Goal: Information Seeking & Learning: Learn about a topic

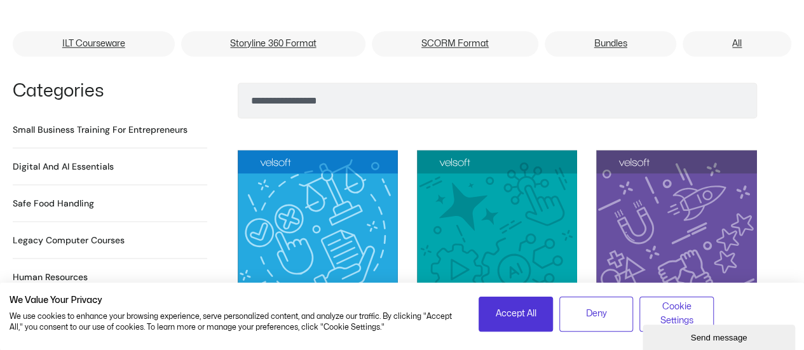
scroll to position [846, 0]
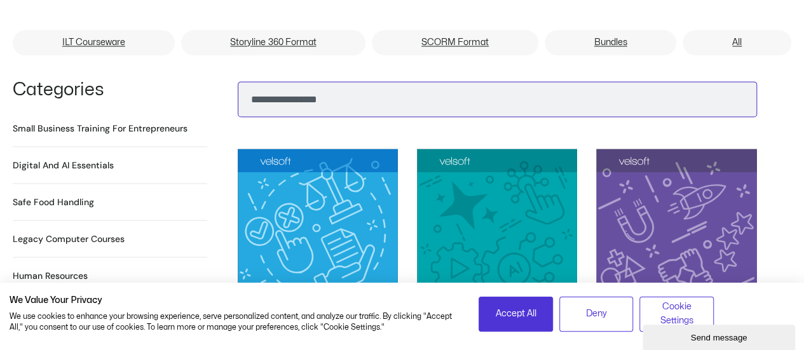
click at [285, 81] on input "Search" at bounding box center [497, 99] width 519 height 36
type input "**********"
click at [243, 81] on button "Search" at bounding box center [258, 96] width 31 height 31
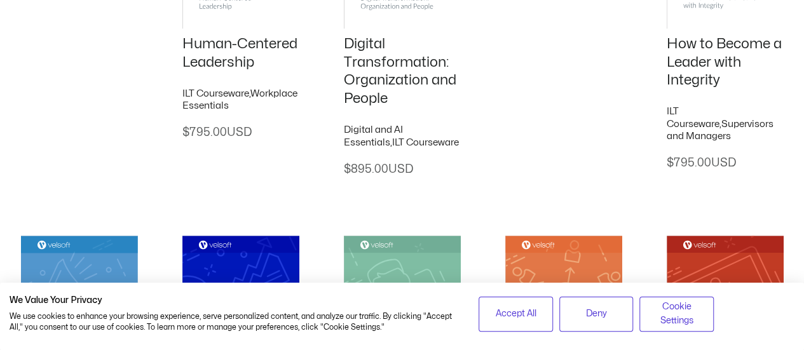
scroll to position [393, 0]
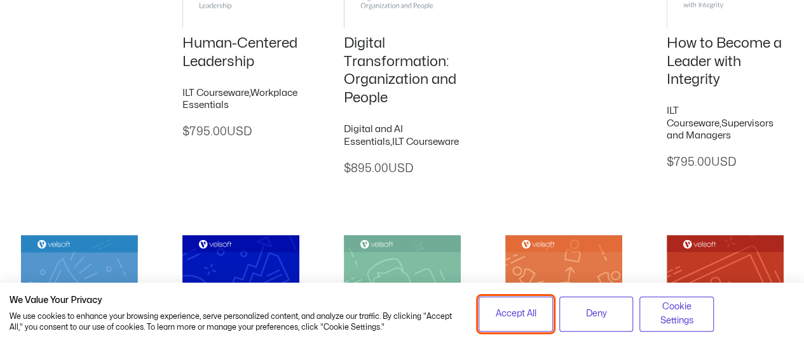
click at [510, 315] on span "Accept All" at bounding box center [515, 314] width 41 height 14
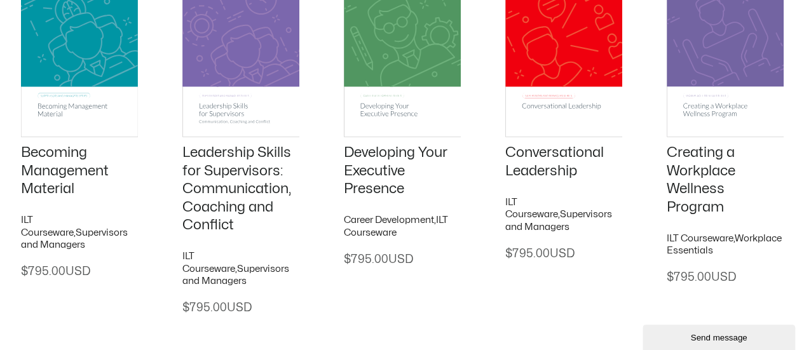
scroll to position [1439, 0]
